Goal: Task Accomplishment & Management: Manage account settings

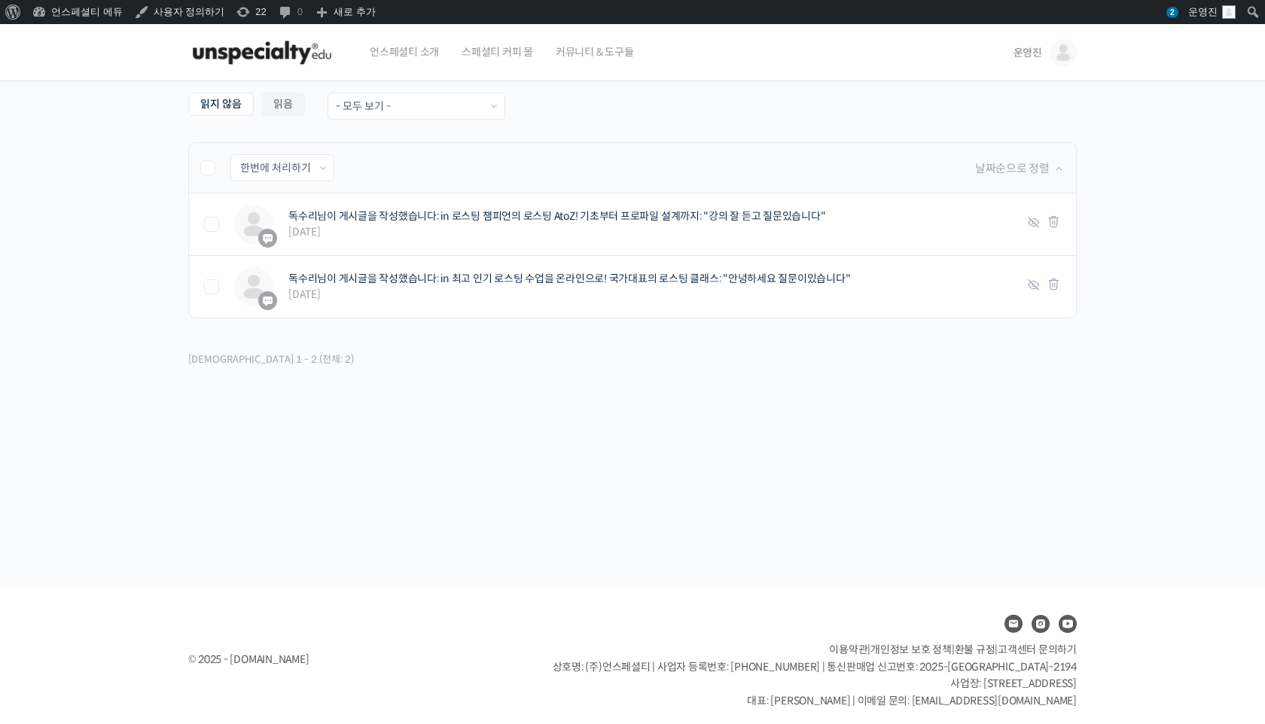
click at [206, 165] on label at bounding box center [215, 167] width 30 height 15
click at [206, 165] on input "checkbox" at bounding box center [205, 165] width 10 height 10
checkbox input "true"
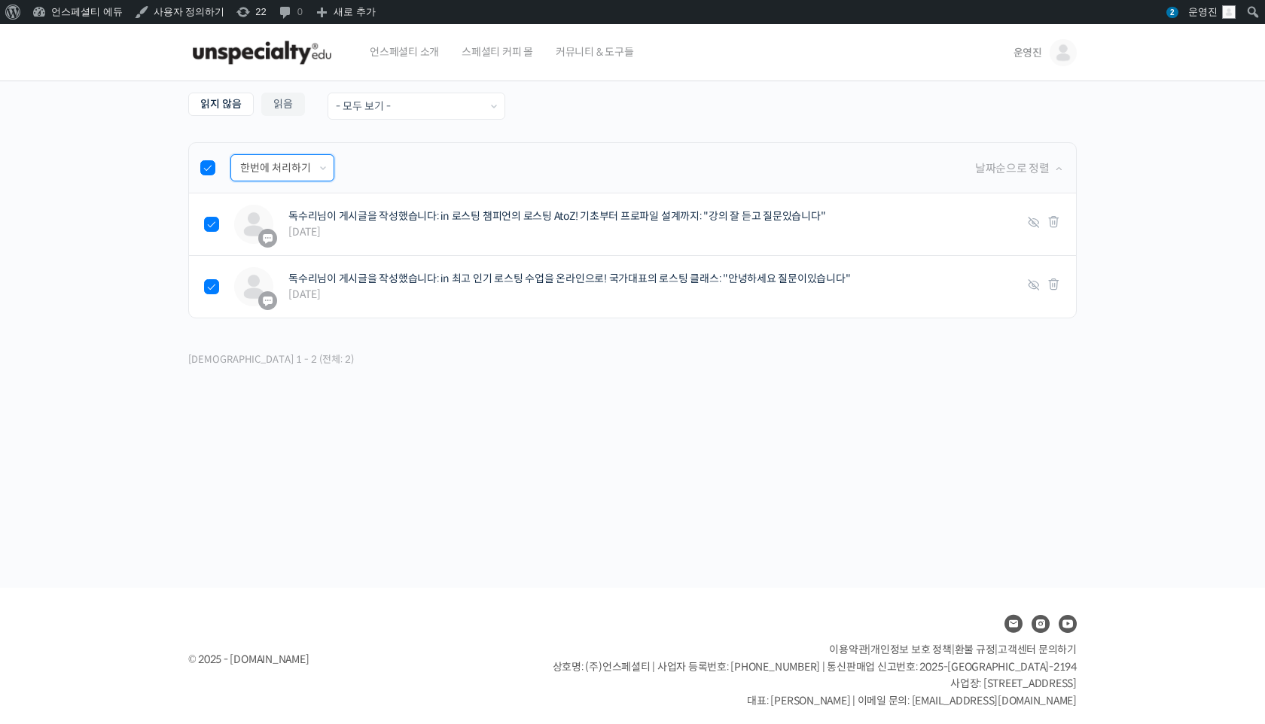
click at [258, 165] on select "한번에 처리하기 읽음 처리하기 삭제하기" at bounding box center [282, 168] width 102 height 26
select select "read"
click at [231, 155] on select "한번에 처리하기 읽음 처리하기 삭제하기" at bounding box center [282, 168] width 102 height 26
click at [345, 168] on input "적용하기" at bounding box center [376, 168] width 69 height 26
